Goal: Find specific page/section: Find specific page/section

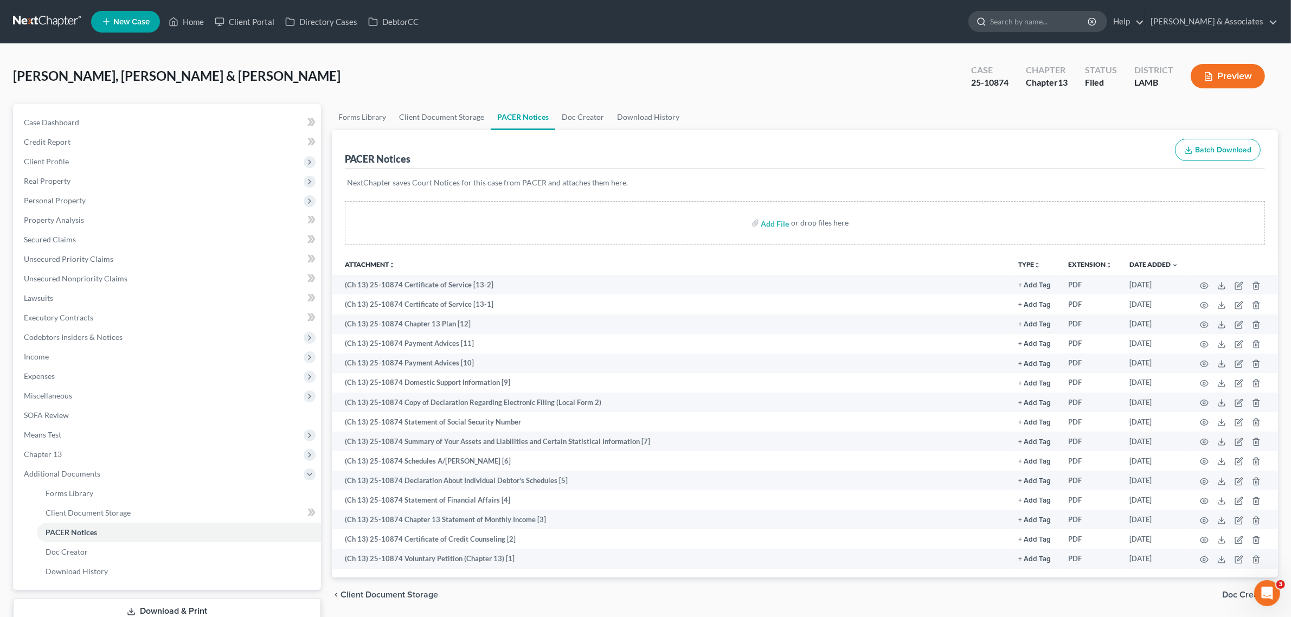
click at [1047, 22] on input "search" at bounding box center [1039, 21] width 99 height 20
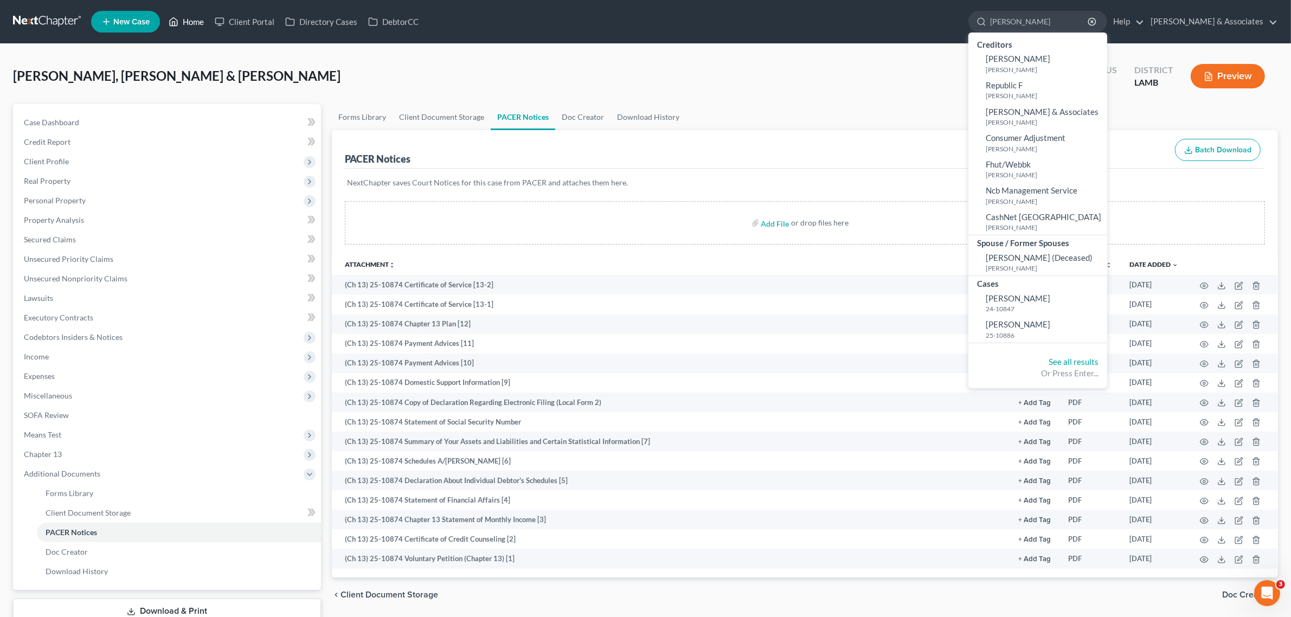
type input "[PERSON_NAME]"
click at [190, 17] on link "Home" at bounding box center [186, 22] width 46 height 20
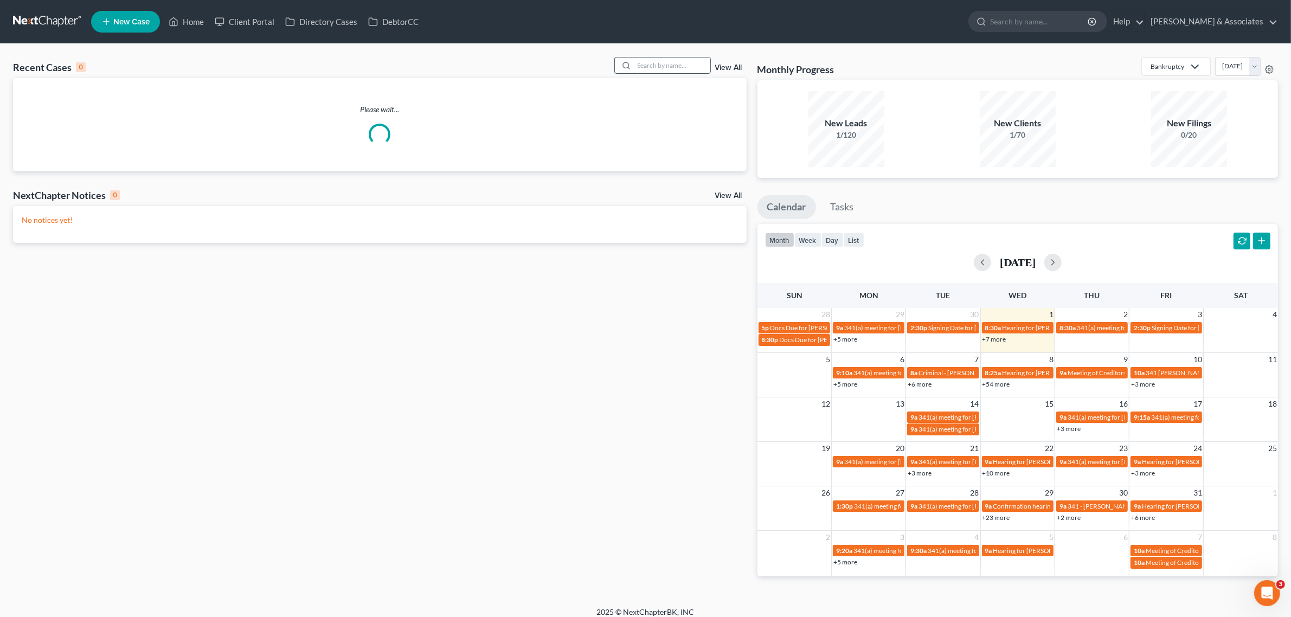
click at [676, 62] on input "search" at bounding box center [673, 65] width 76 height 16
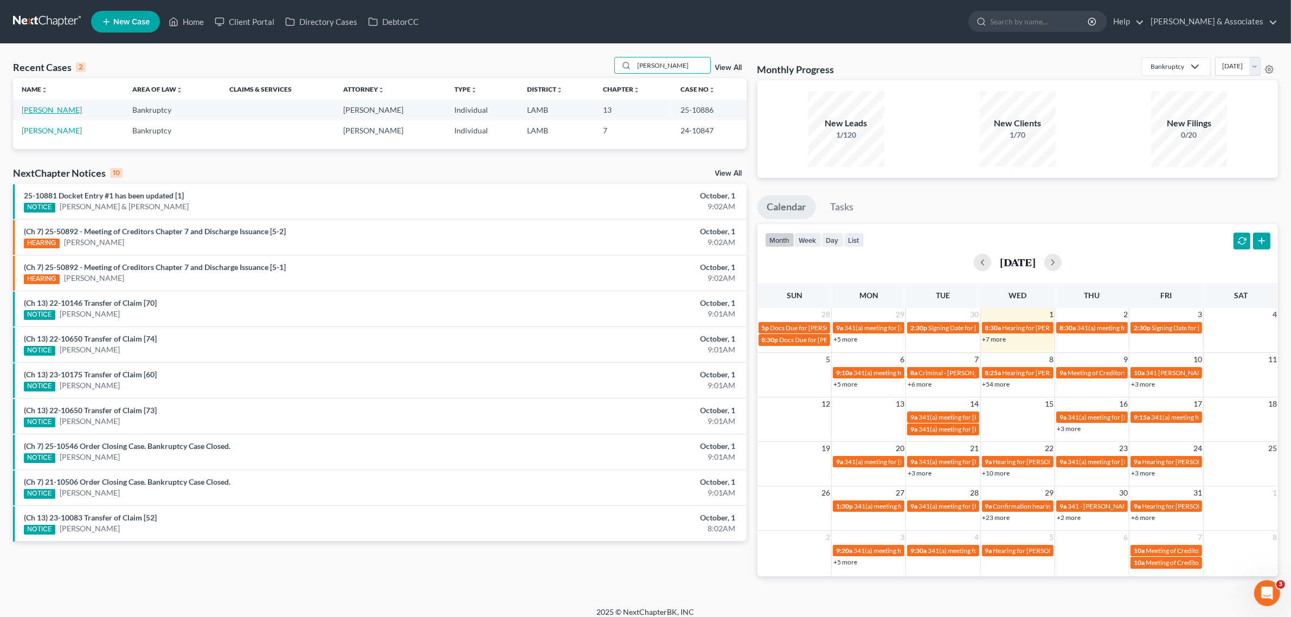
type input "[PERSON_NAME]"
click at [52, 110] on link "[PERSON_NAME]" at bounding box center [52, 109] width 60 height 9
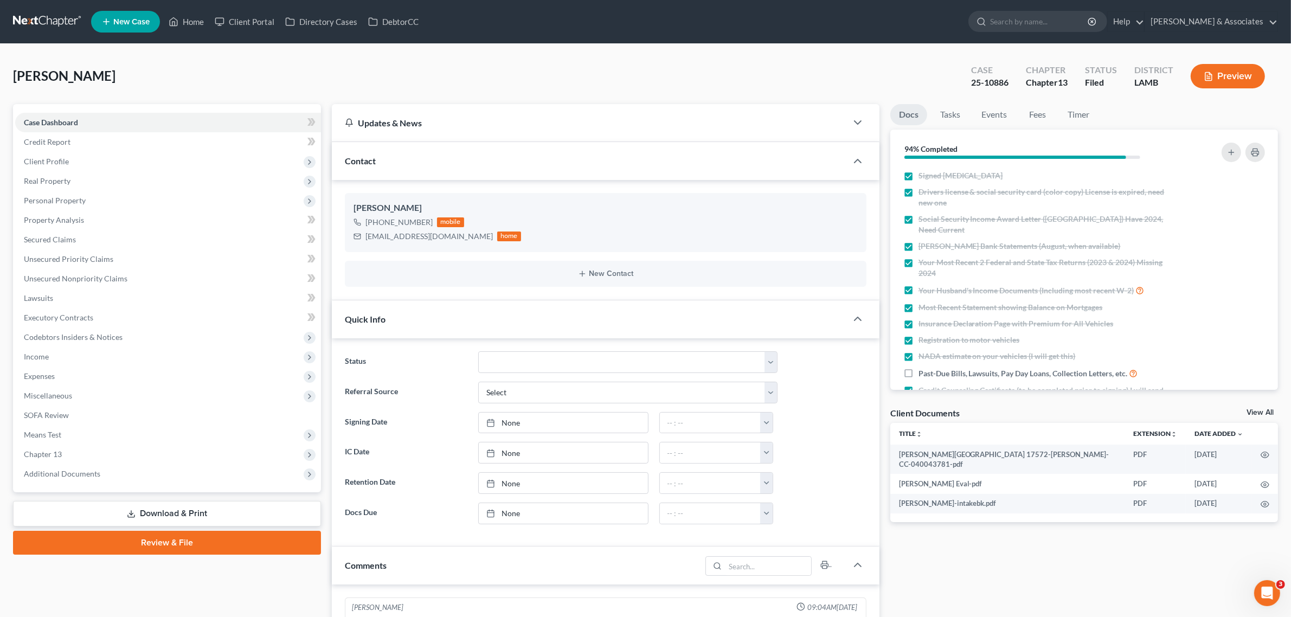
scroll to position [2181, 0]
click at [49, 464] on span "Additional Documents" at bounding box center [168, 474] width 306 height 20
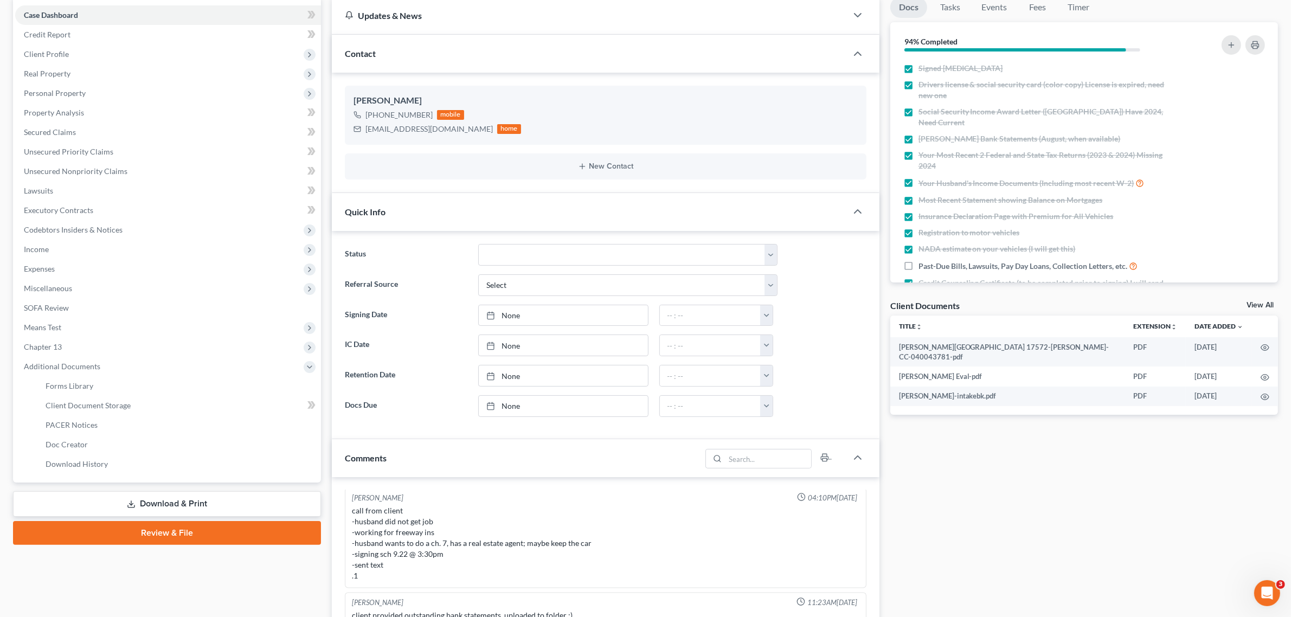
scroll to position [203, 0]
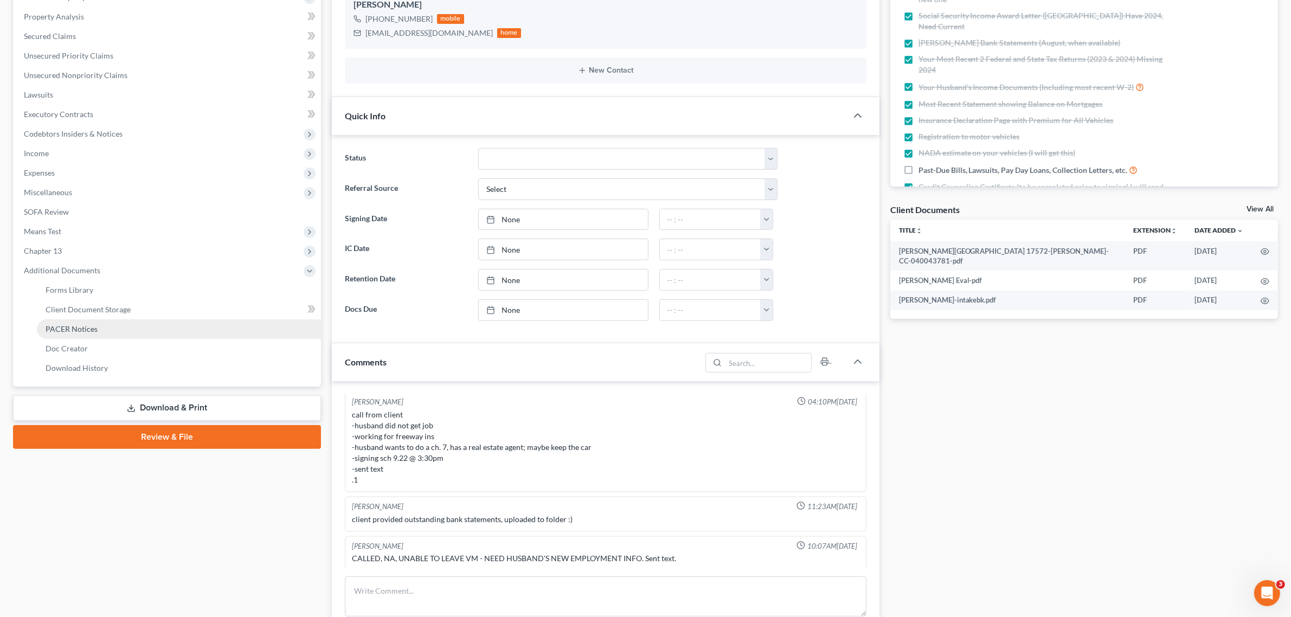
click at [80, 331] on span "PACER Notices" at bounding box center [72, 328] width 52 height 9
